Goal: Communication & Community: Answer question/provide support

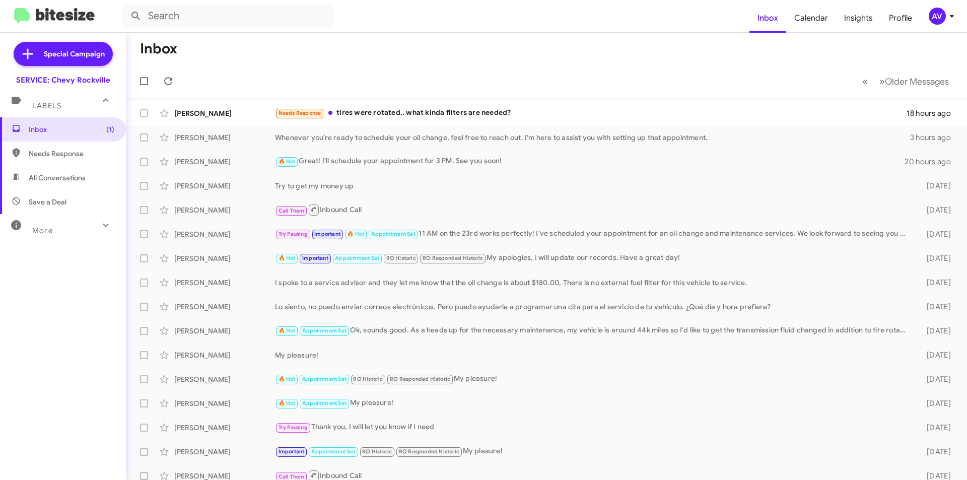
click at [937, 24] on div "AV" at bounding box center [937, 16] width 17 height 17
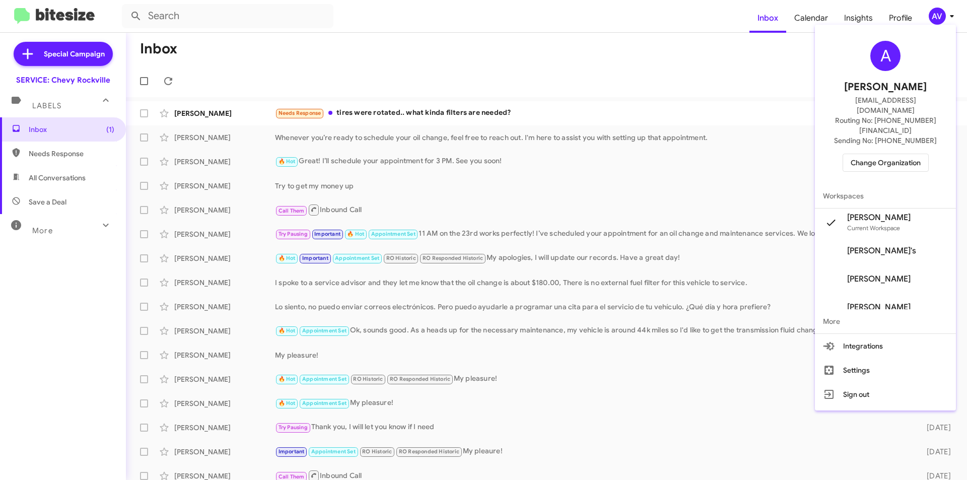
click at [903, 154] on span "Change Organization" at bounding box center [886, 162] width 70 height 17
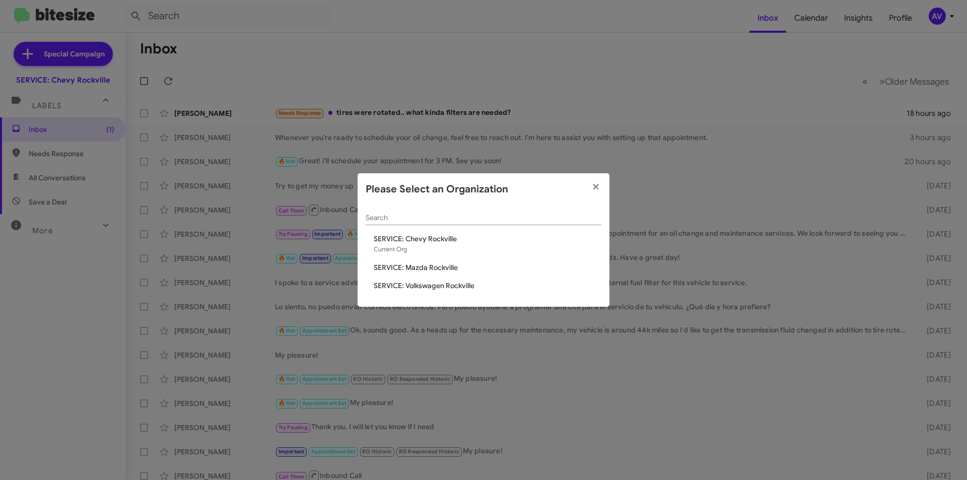
click at [451, 270] on span "SERVICE: Mazda Rockville" at bounding box center [488, 268] width 228 height 10
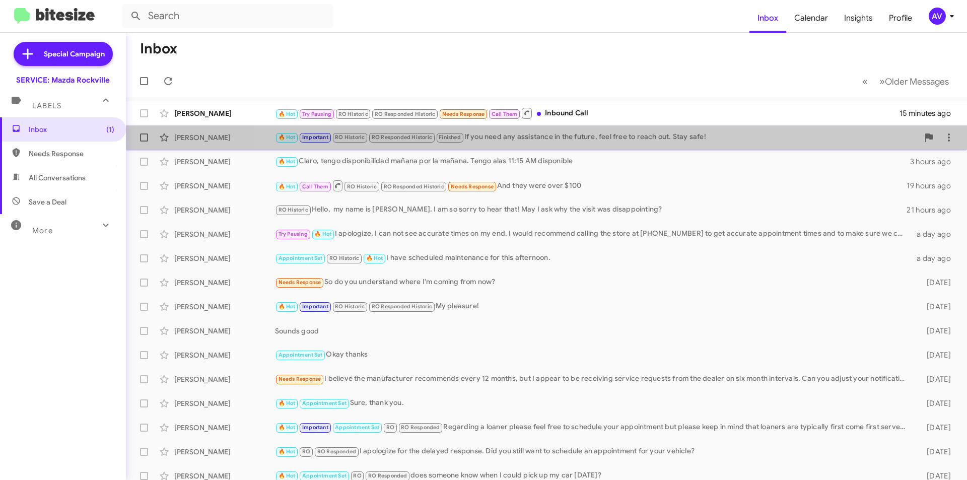
click at [597, 144] on div "[PERSON_NAME] 🔥 Hot Important RO Historic RO Responded Historic Finished If you…" at bounding box center [546, 137] width 825 height 20
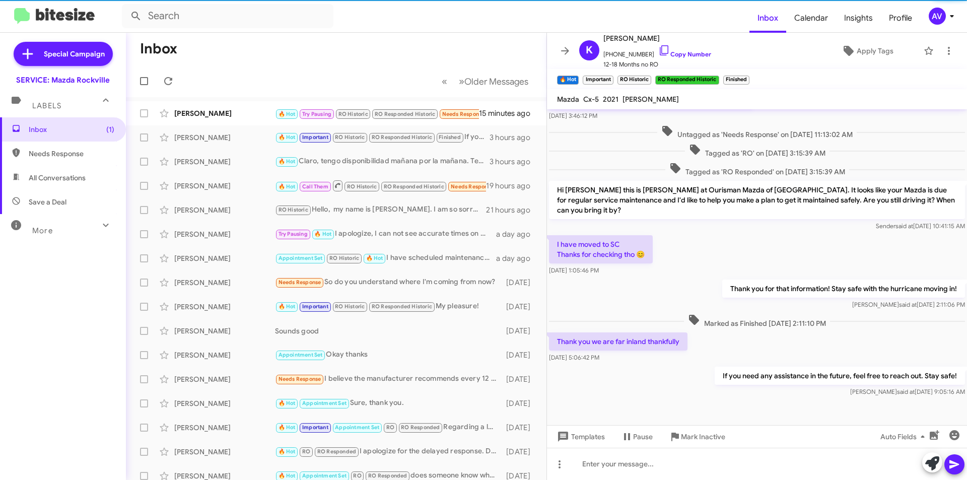
scroll to position [240, 0]
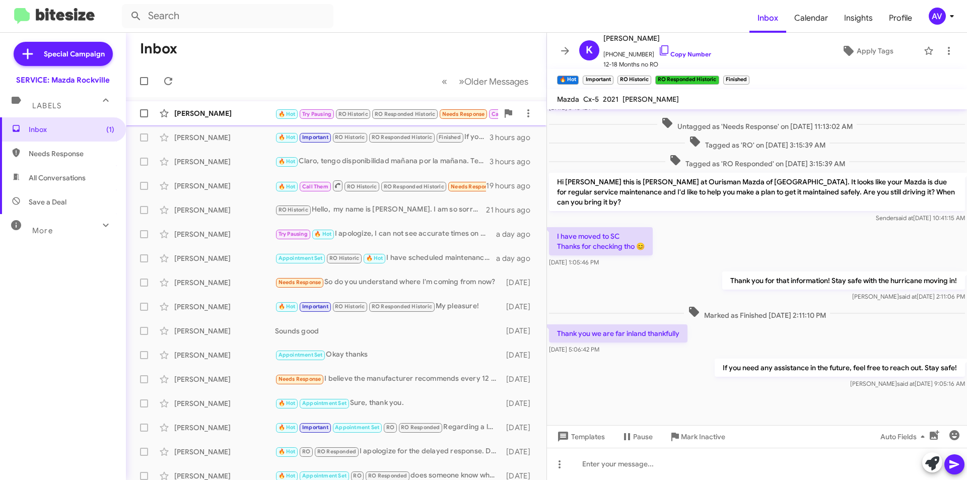
click at [201, 109] on div "[PERSON_NAME]" at bounding box center [224, 113] width 101 height 10
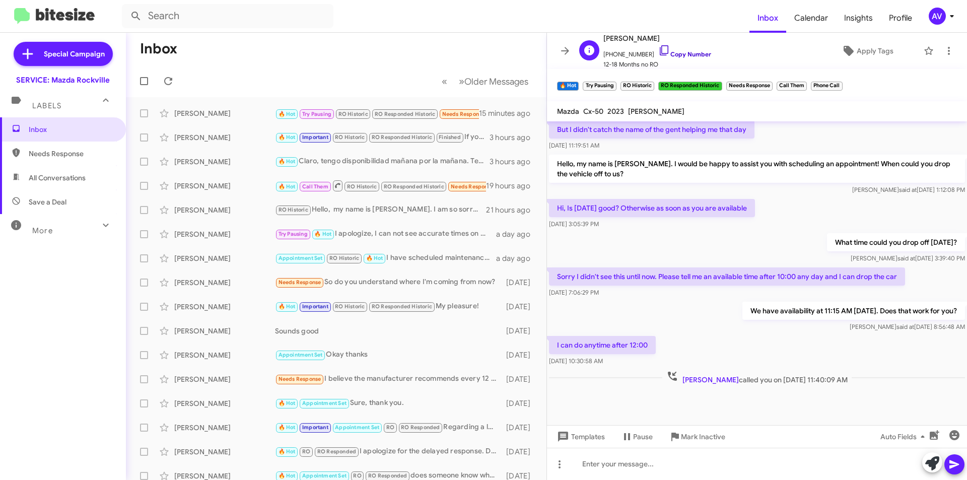
click at [659, 51] on icon at bounding box center [665, 50] width 12 height 12
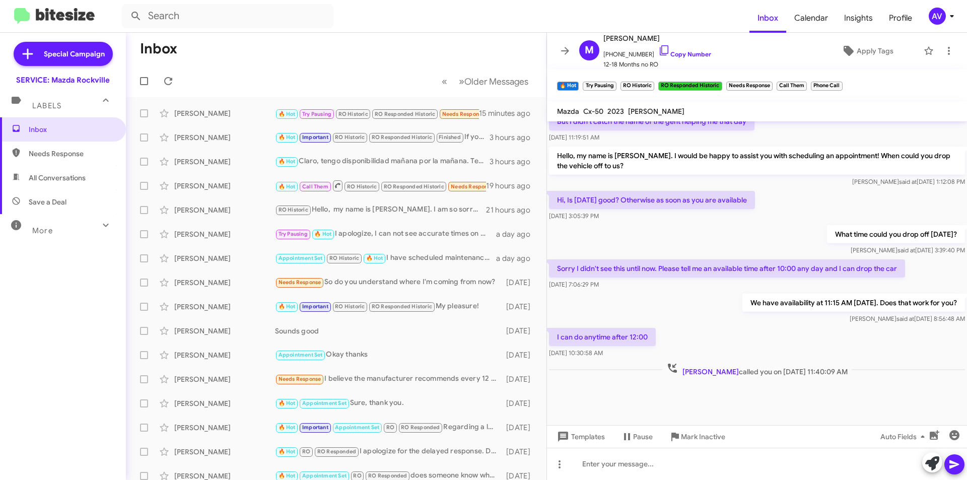
scroll to position [410, 0]
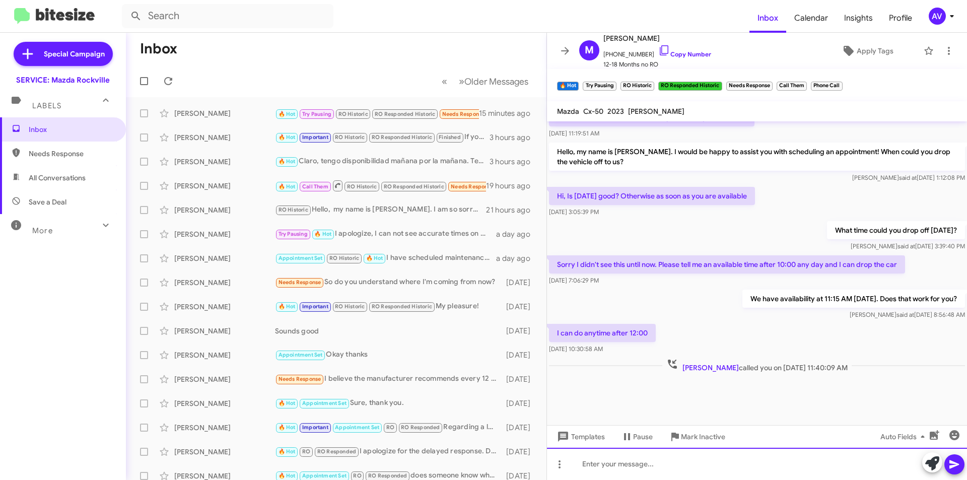
click at [630, 468] on div at bounding box center [757, 464] width 420 height 32
click at [945, 466] on button at bounding box center [955, 464] width 20 height 20
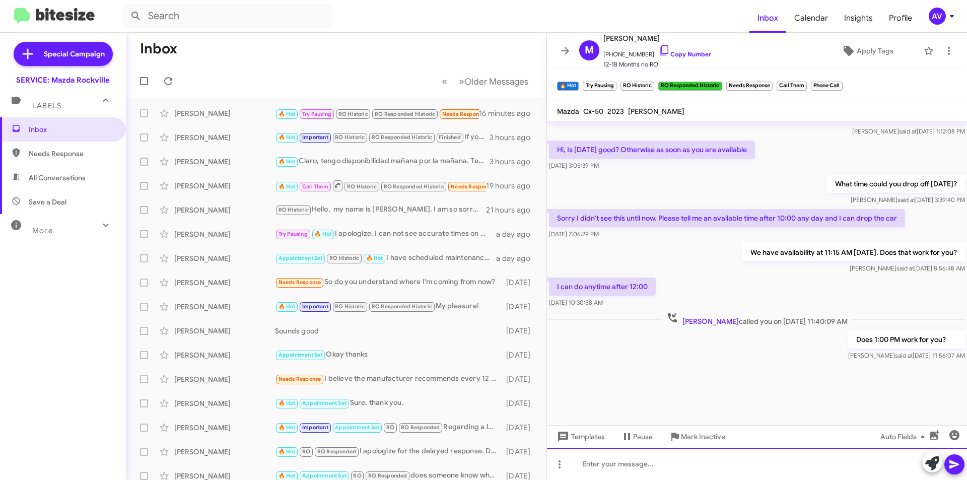
scroll to position [887, 0]
